Goal: Understand process/instructions: Learn about a topic

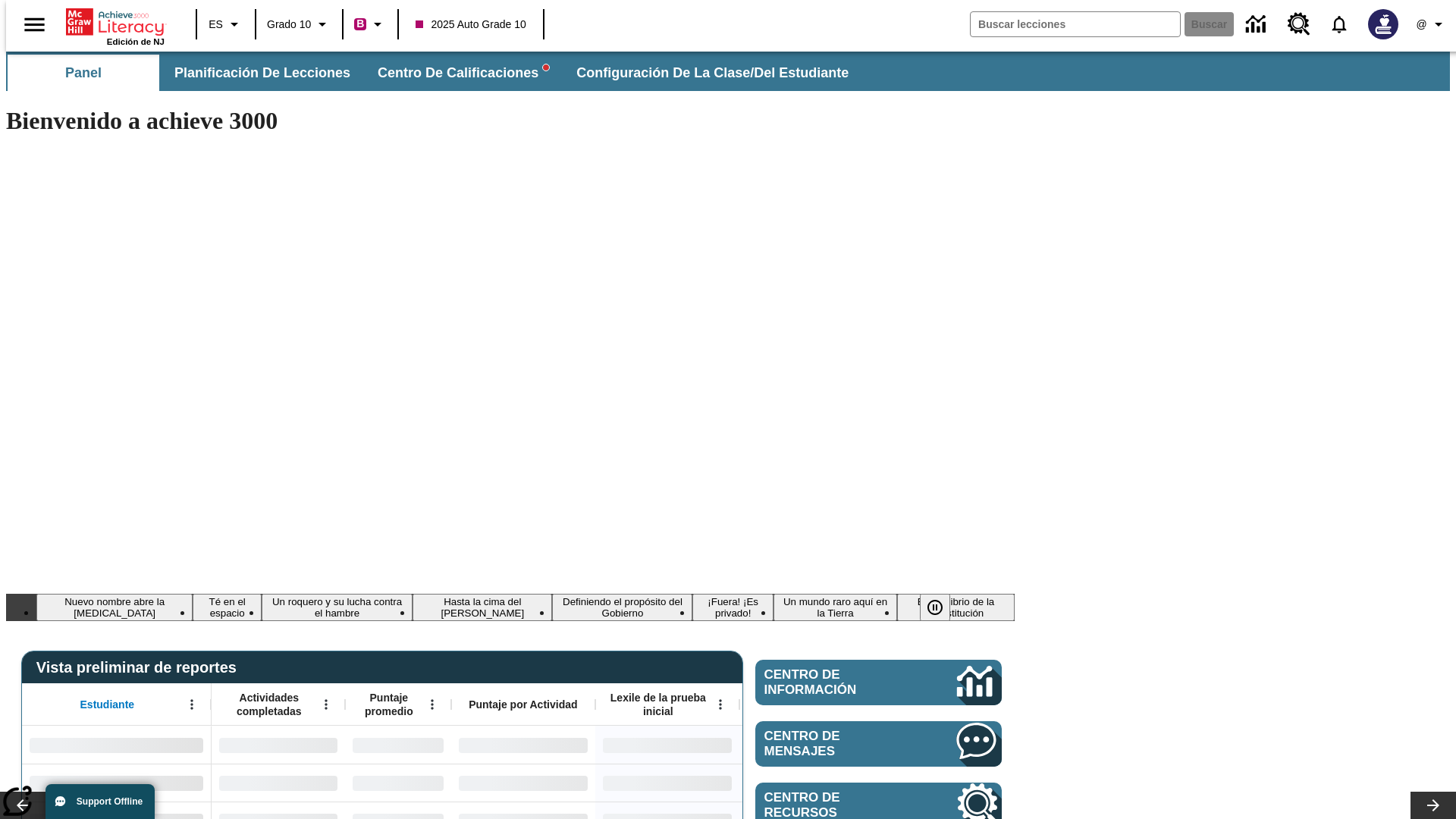
type input "-1"
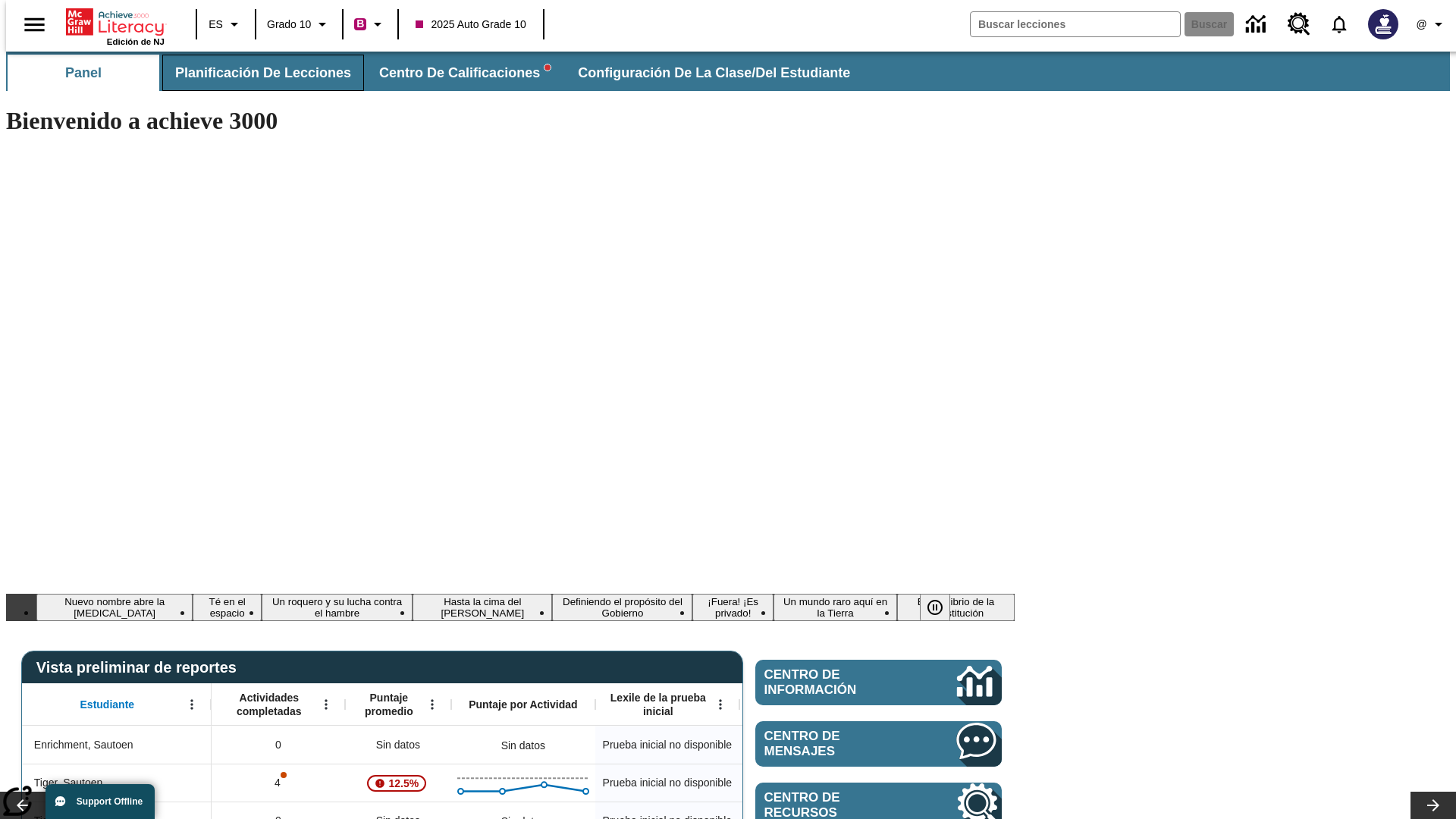
click at [254, 73] on span "Planificación de lecciones" at bounding box center [263, 73] width 175 height 17
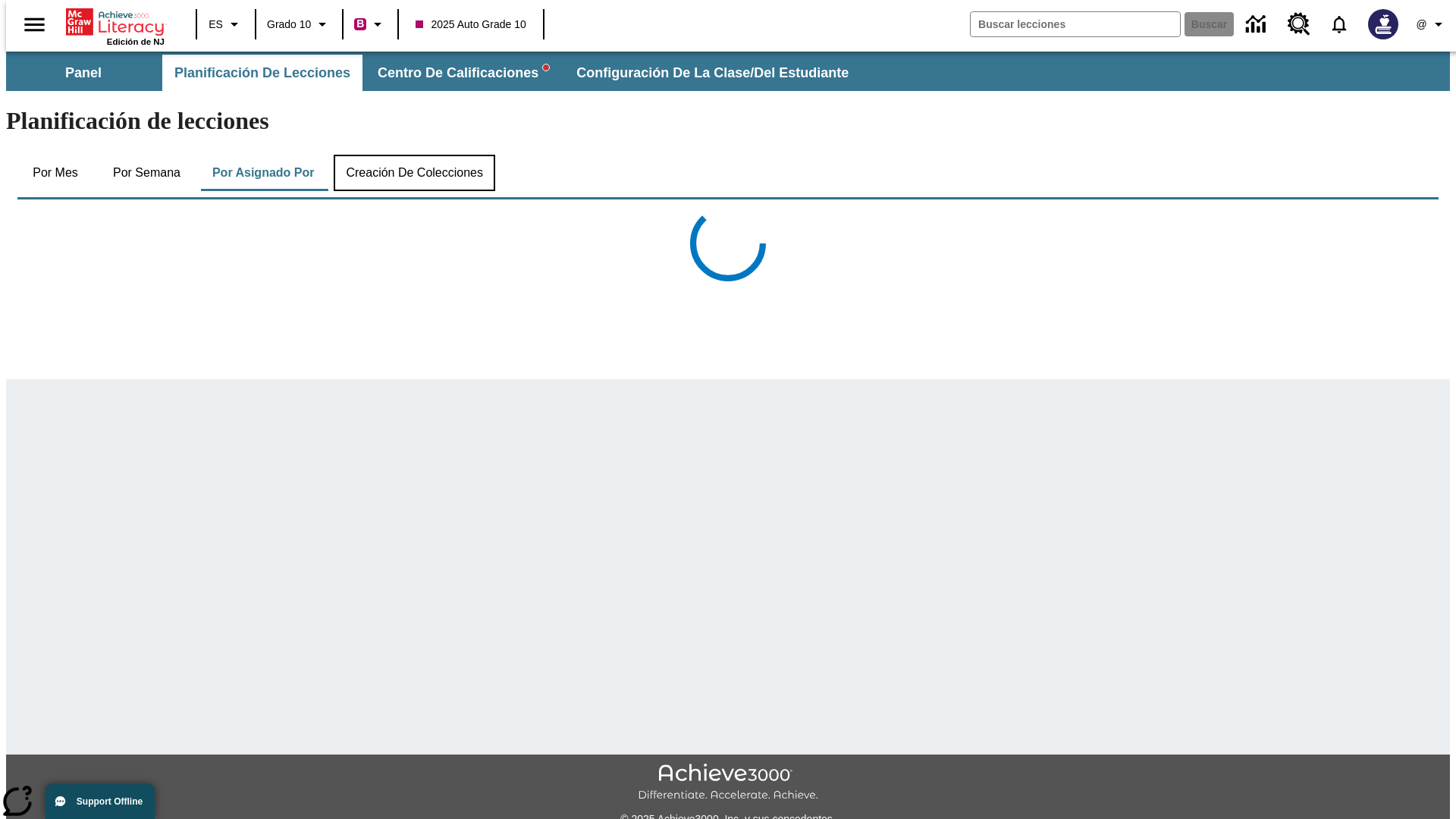
click at [411, 155] on button "Creación de colecciones" at bounding box center [414, 173] width 162 height 36
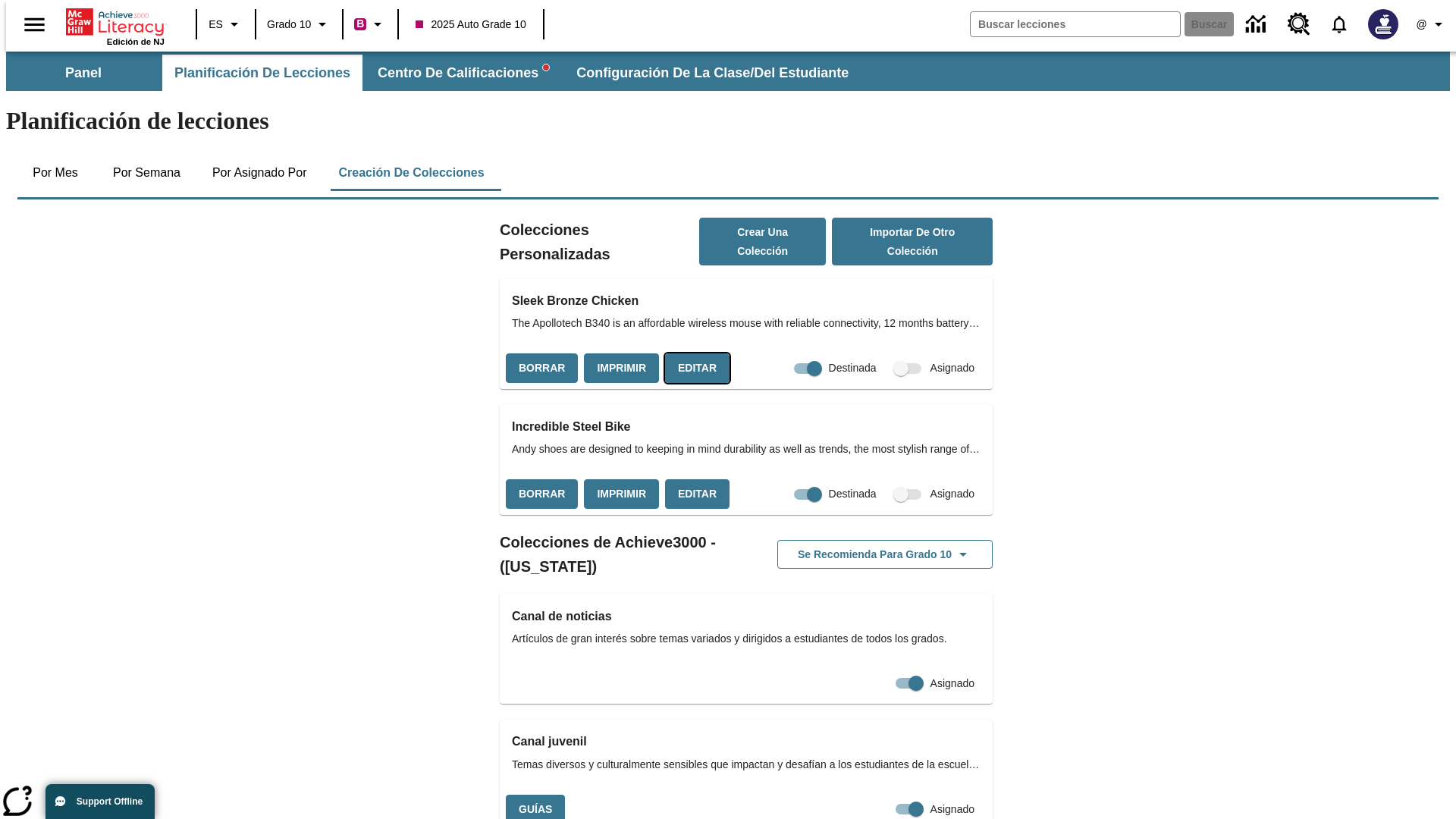
click at [692, 353] on button "Editar" at bounding box center [697, 368] width 64 height 30
